Goal: Navigation & Orientation: Understand site structure

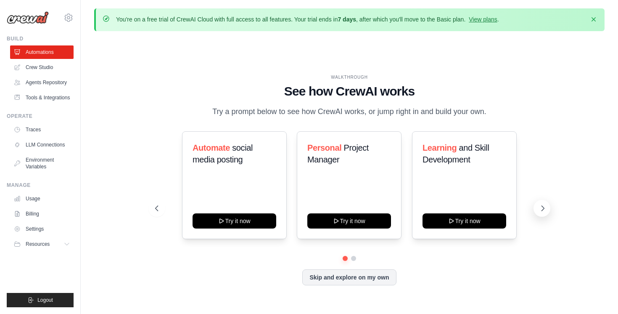
click at [543, 212] on icon at bounding box center [543, 208] width 8 height 8
click at [34, 135] on link "Traces" at bounding box center [43, 129] width 64 height 13
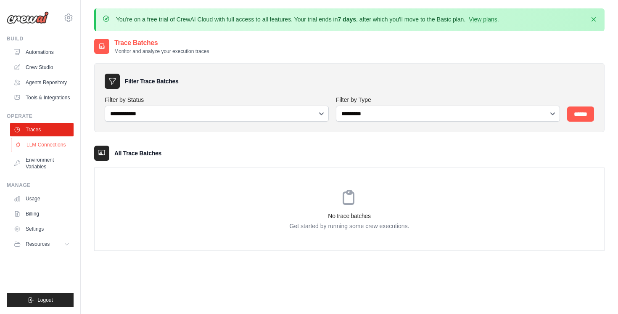
click at [41, 151] on link "LLM Connections" at bounding box center [43, 144] width 64 height 13
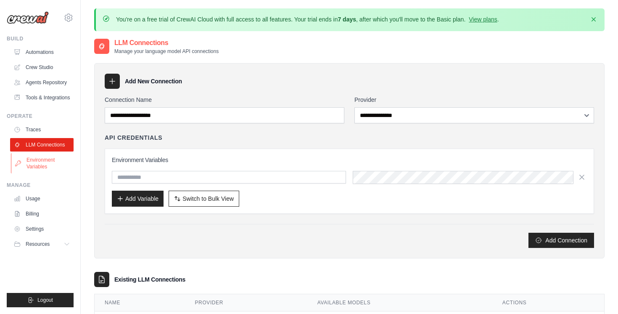
click at [48, 169] on link "Environment Variables" at bounding box center [43, 163] width 64 height 20
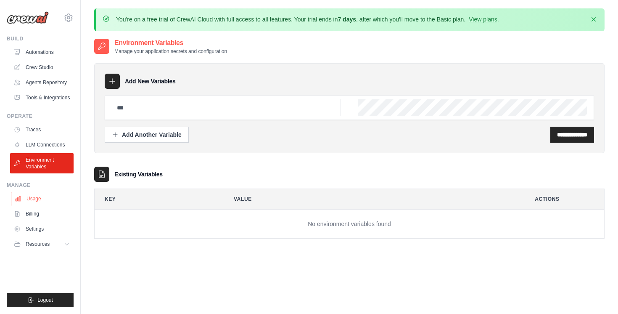
click at [36, 205] on link "Usage" at bounding box center [43, 198] width 64 height 13
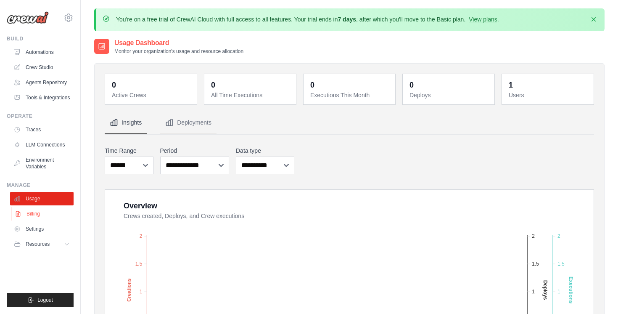
click at [36, 220] on link "Billing" at bounding box center [43, 213] width 64 height 13
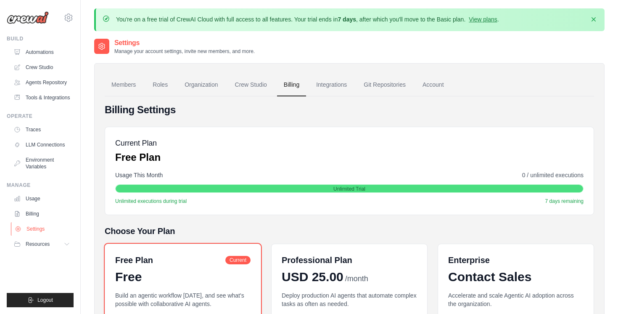
click at [41, 236] on link "Settings" at bounding box center [43, 228] width 64 height 13
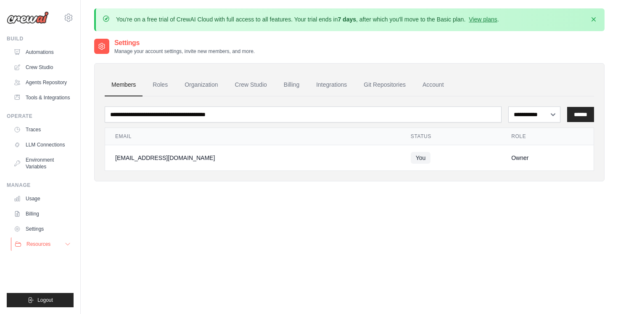
click at [41, 247] on span "Resources" at bounding box center [38, 244] width 24 height 7
click at [41, 53] on link "Automations" at bounding box center [43, 51] width 64 height 13
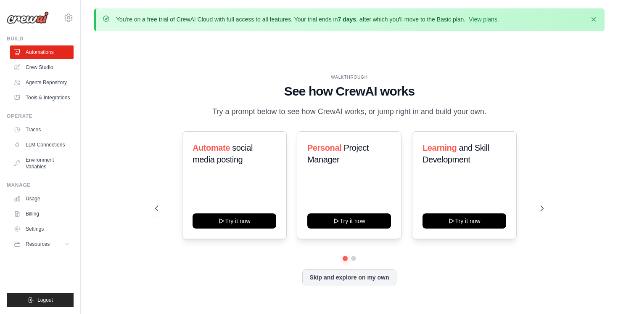
scroll to position [29, 0]
